Goal: Find specific page/section: Find specific page/section

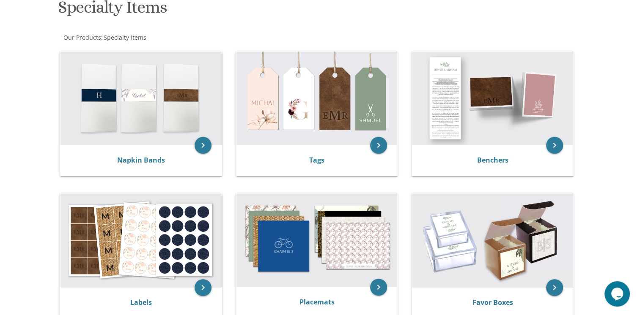
scroll to position [138, 0]
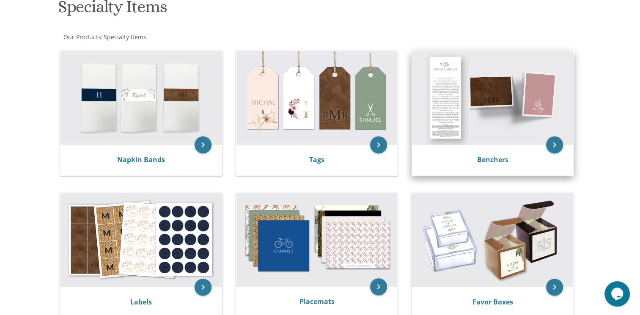
click at [487, 112] on img at bounding box center [492, 98] width 161 height 94
click at [489, 89] on img at bounding box center [492, 98] width 161 height 94
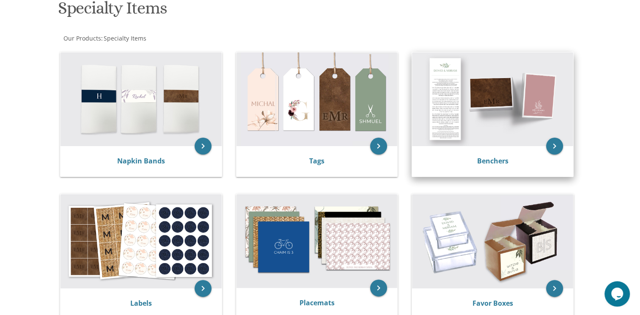
scroll to position [137, 0]
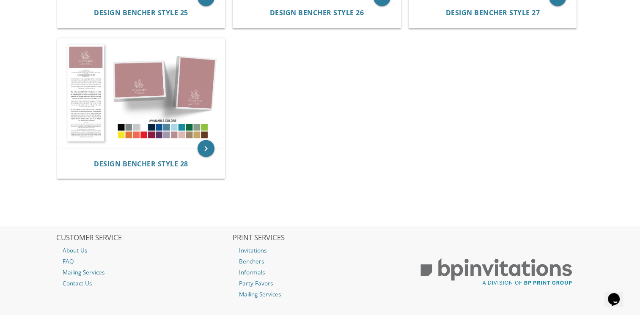
scroll to position [1513, 0]
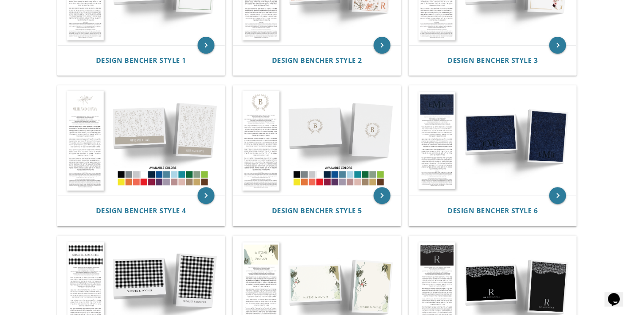
scroll to position [217, 0]
